Goal: Obtain resource: Download file/media

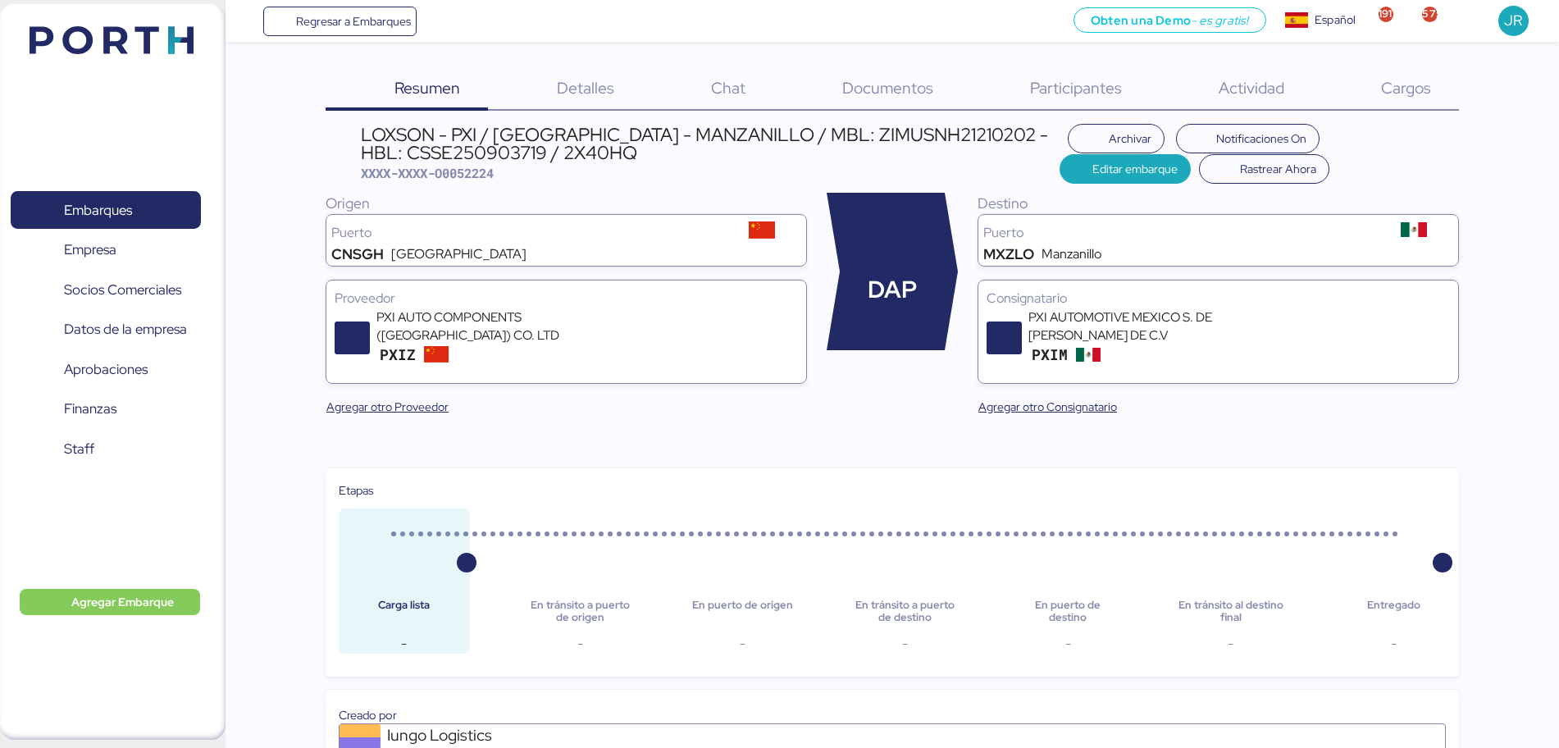
scroll to position [874, 0]
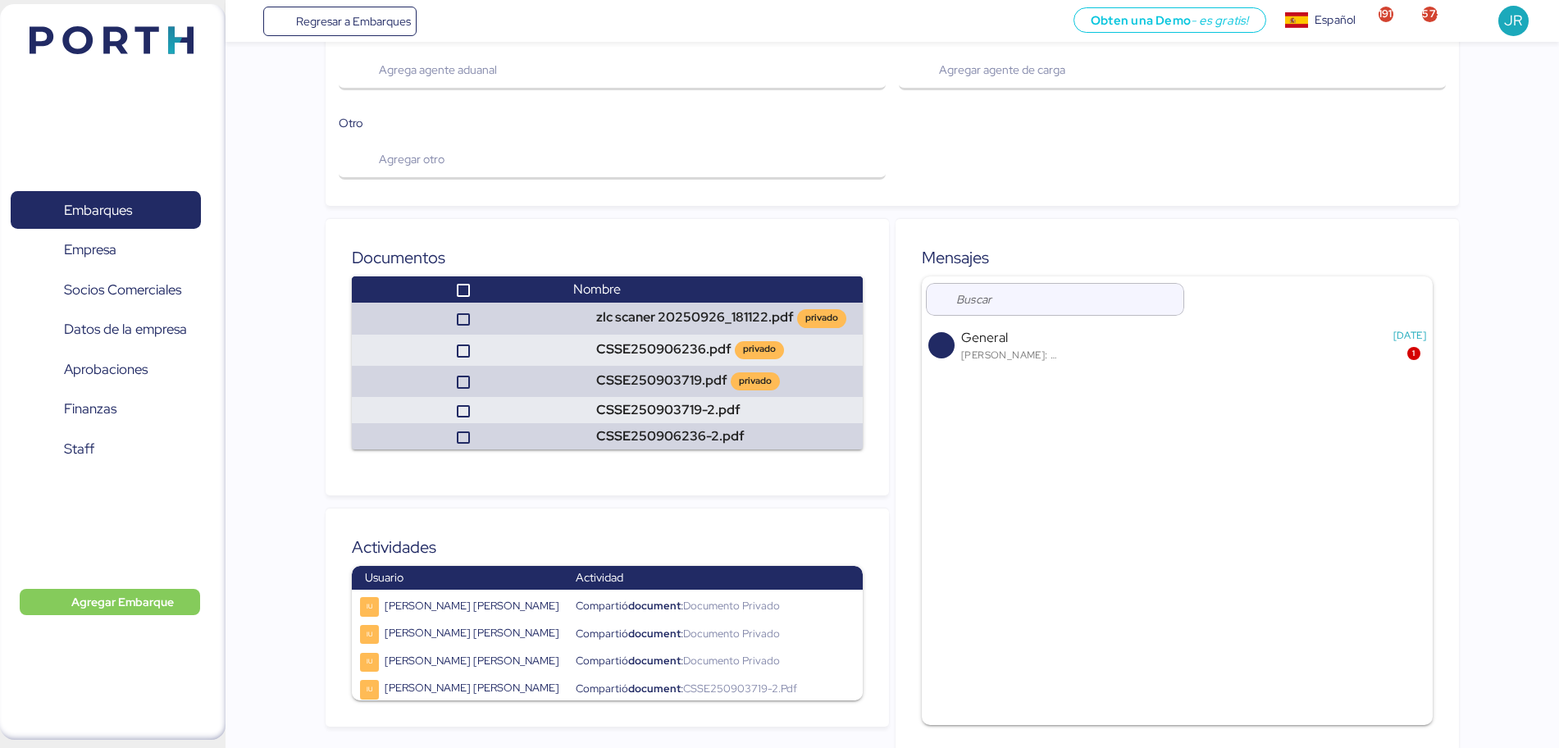
click at [107, 18] on header at bounding box center [87, 37] width 158 height 51
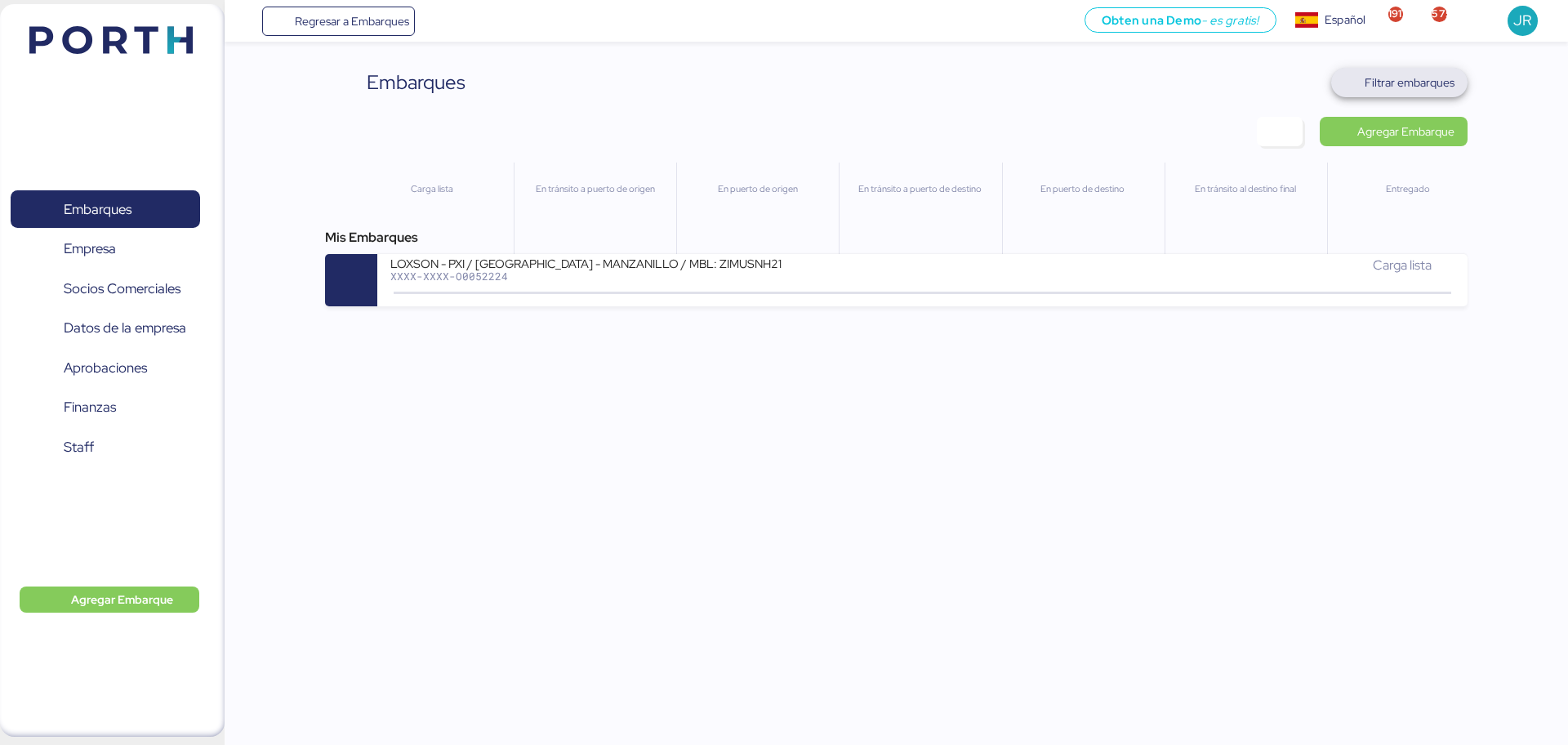
click at [1377, 75] on span "Filtrar embarques" at bounding box center [1410, 83] width 90 height 20
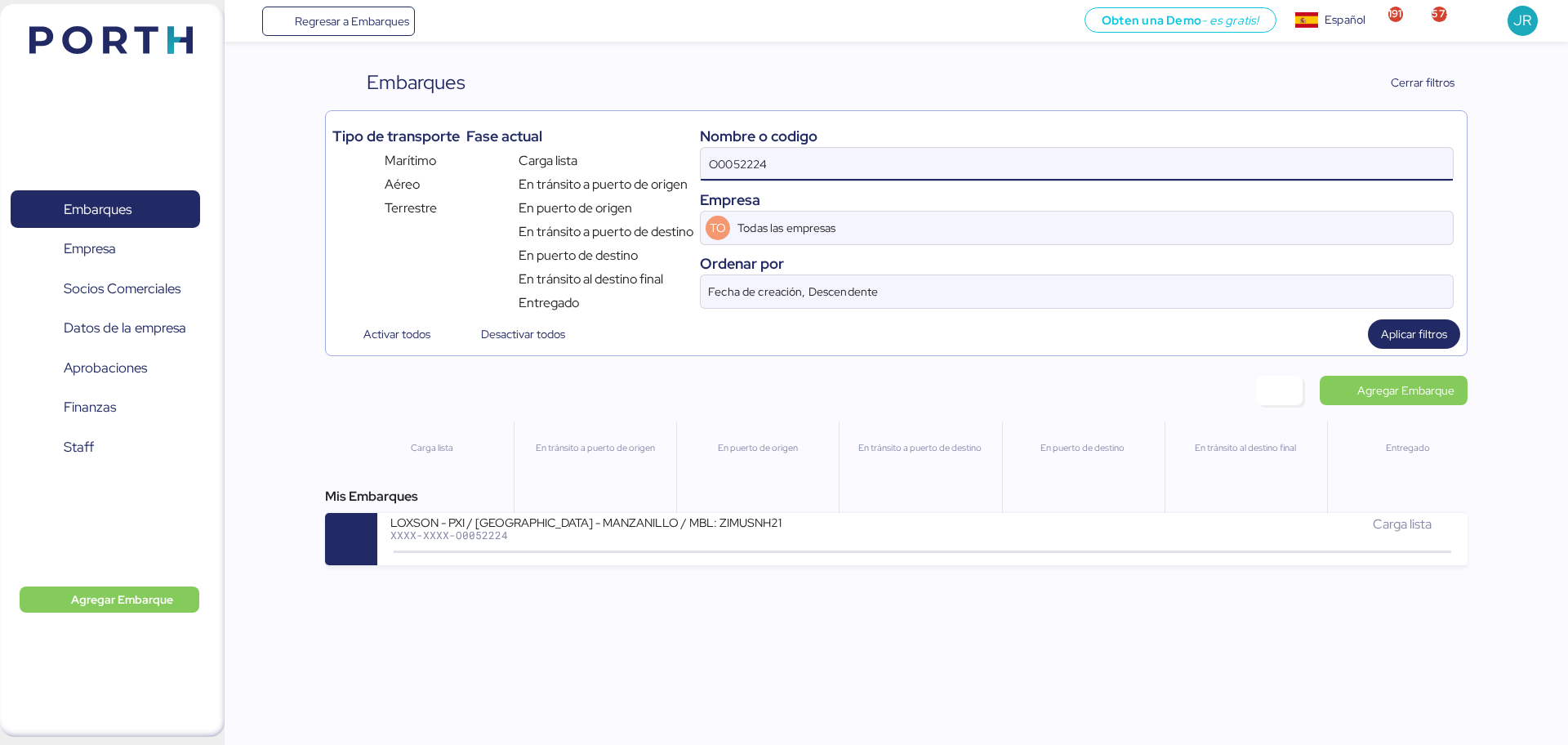
click at [767, 175] on input "O0052224" at bounding box center [1077, 163] width 752 height 33
paste input "OLU8899648830"
type input "OOLU8899648830"
click at [649, 567] on div "Regresar a Embarques Obten una Demo - es gratis! Obten una Demo Español Español…" at bounding box center [784, 372] width 1568 height 745
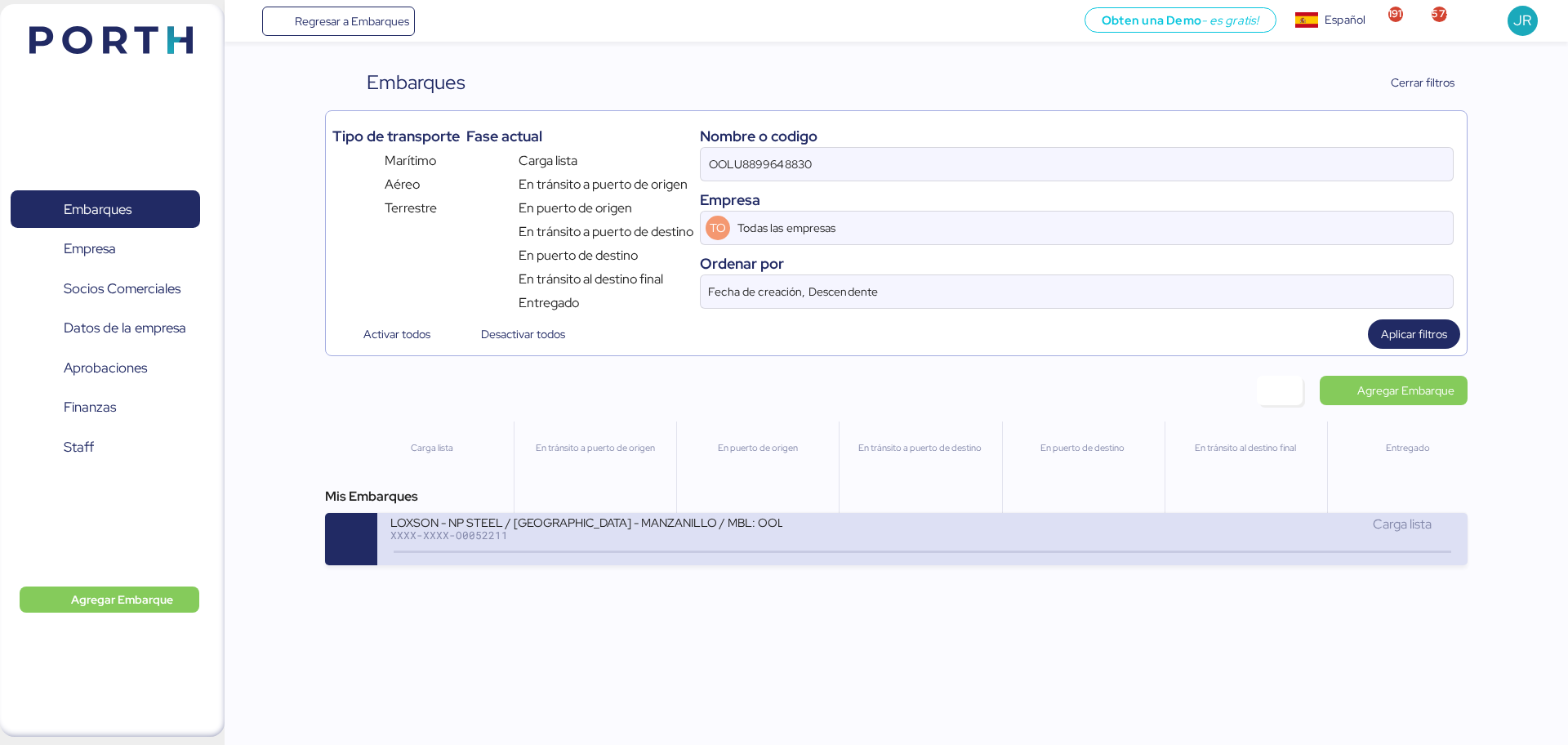
drag, startPoint x: 669, startPoint y: 509, endPoint x: 668, endPoint y: 518, distance: 9.1
click at [668, 518] on div "Mis Embarques LOXSON - NP STEEL / [GEOGRAPHIC_DATA] - MANZANILLO / MBL: OOLU889…" at bounding box center [896, 526] width 1142 height 79
click at [668, 518] on div "LOXSON - NP STEEL / [GEOGRAPHIC_DATA] - MANZANILLO / MBL: OOLU8899648830 - HBL:…" at bounding box center [587, 522] width 392 height 14
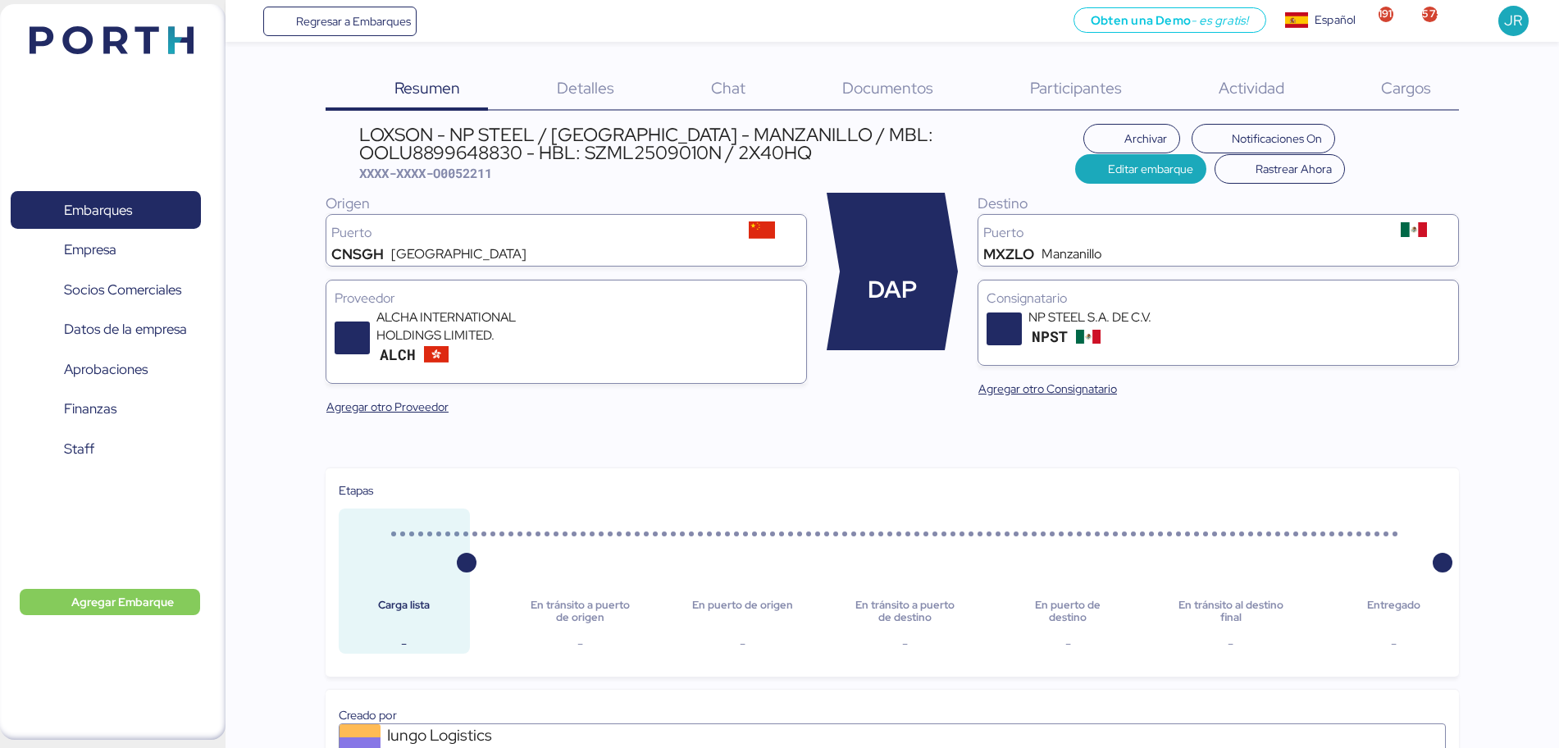
click at [868, 80] on span "Documentos" at bounding box center [887, 87] width 91 height 21
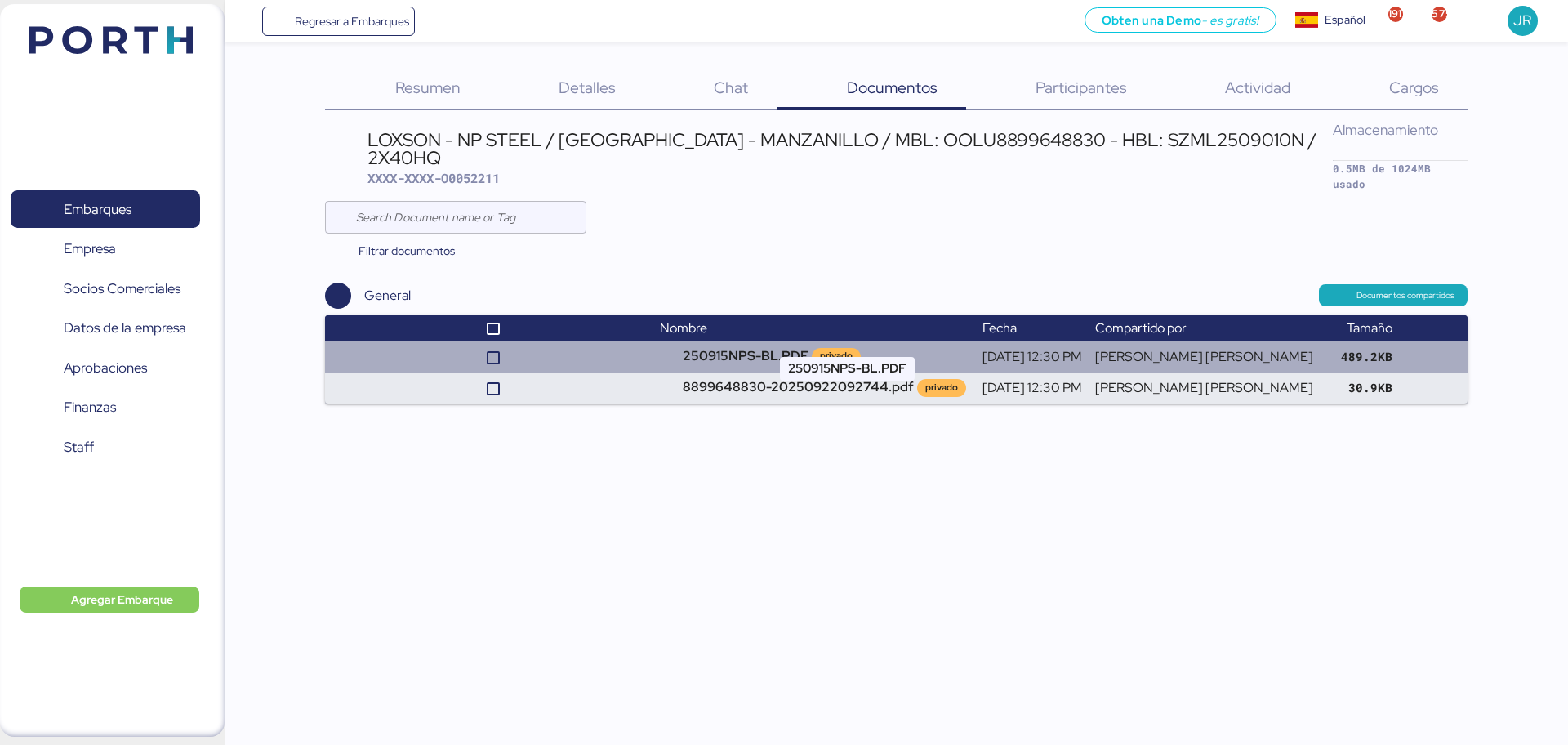
click at [843, 342] on td "250915NPS-BL.PDF privado" at bounding box center [815, 357] width 323 height 31
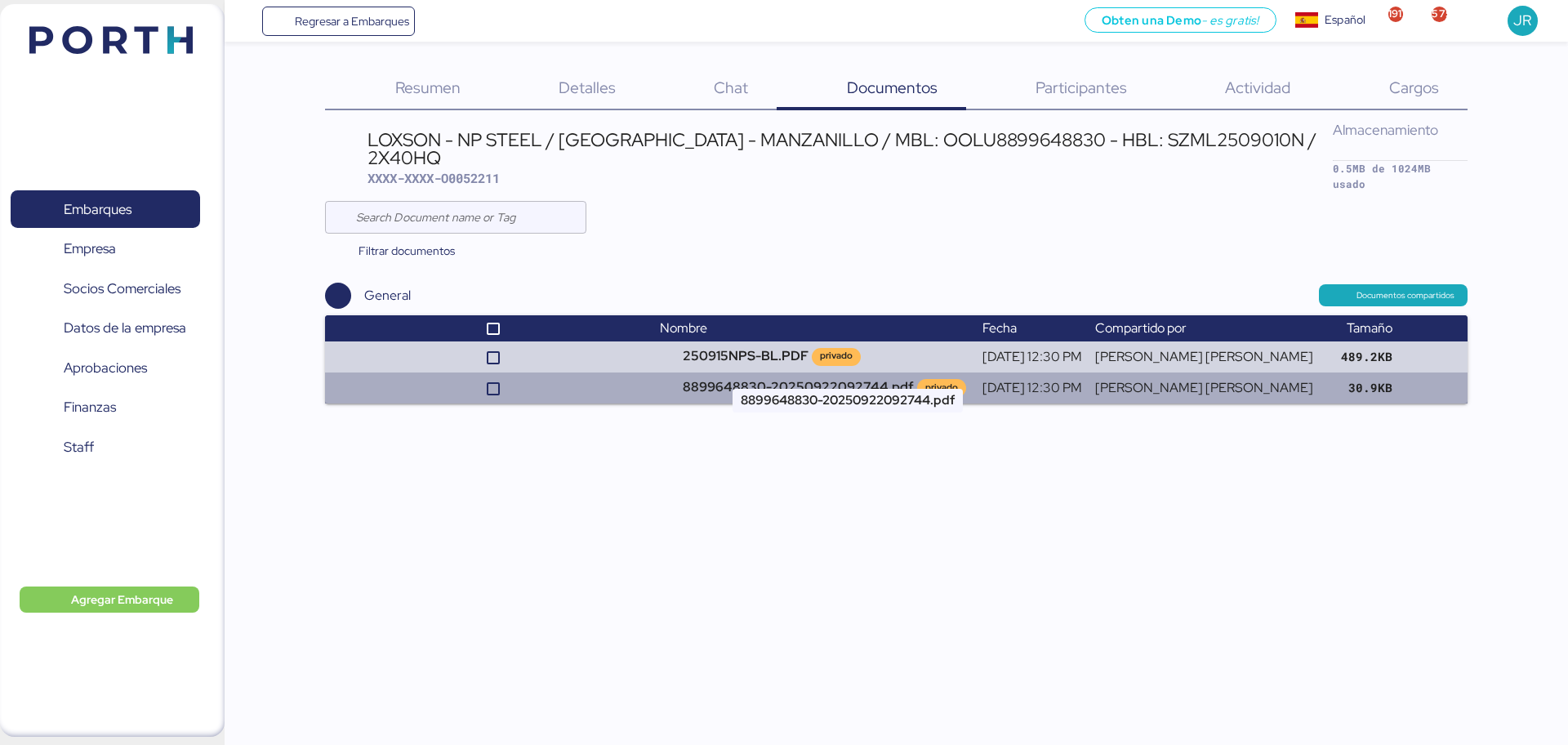
click at [770, 372] on td "8899648830-20250922092744.pdf privado" at bounding box center [815, 387] width 323 height 31
